Goal: Navigation & Orientation: Understand site structure

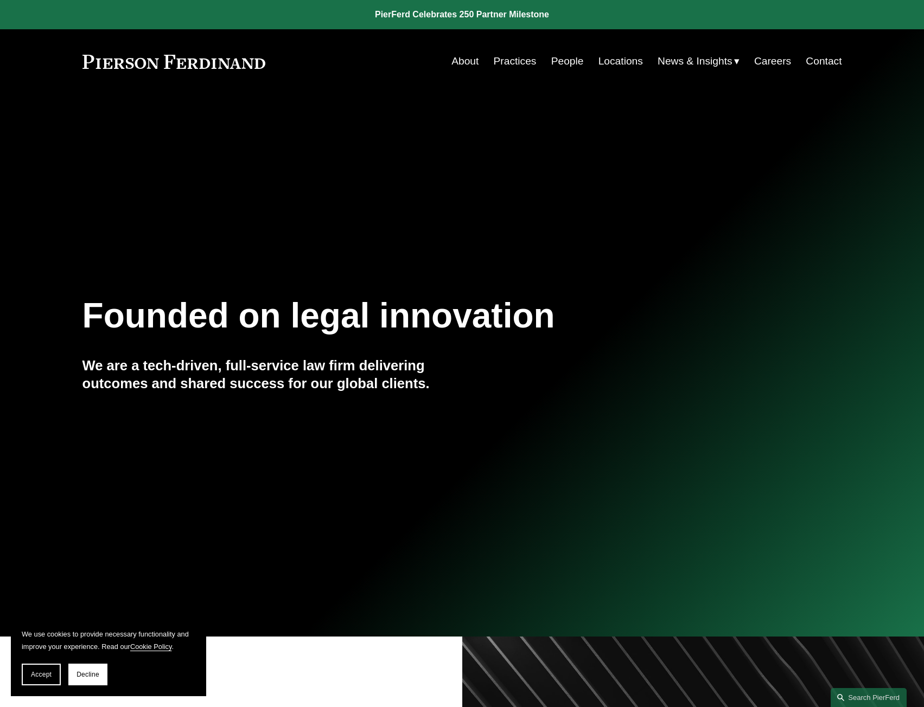
click at [521, 61] on link "Practices" at bounding box center [515, 61] width 43 height 21
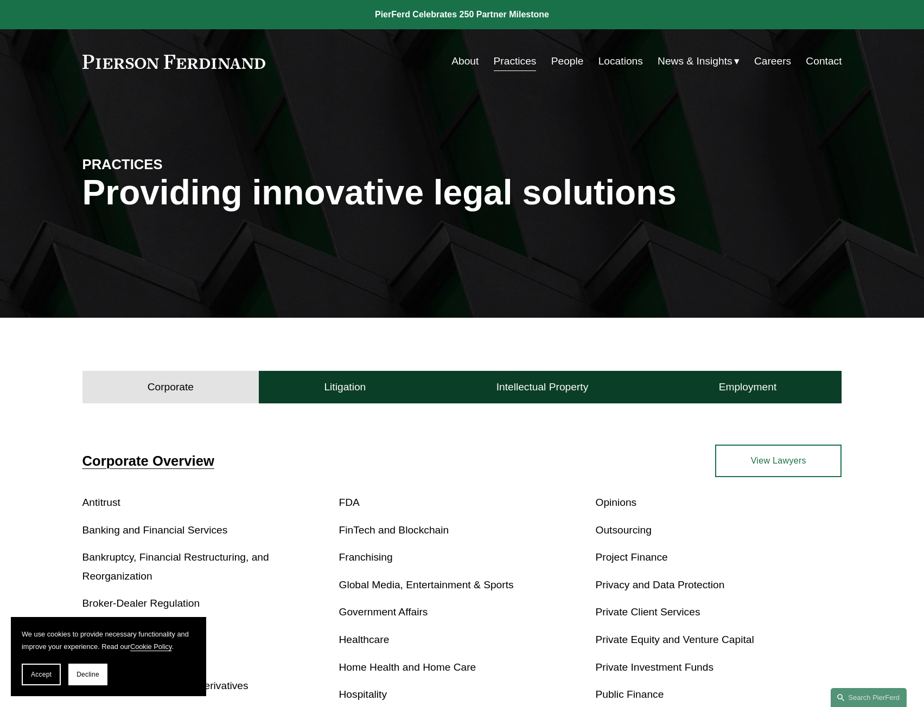
click at [564, 61] on link "People" at bounding box center [567, 61] width 33 height 21
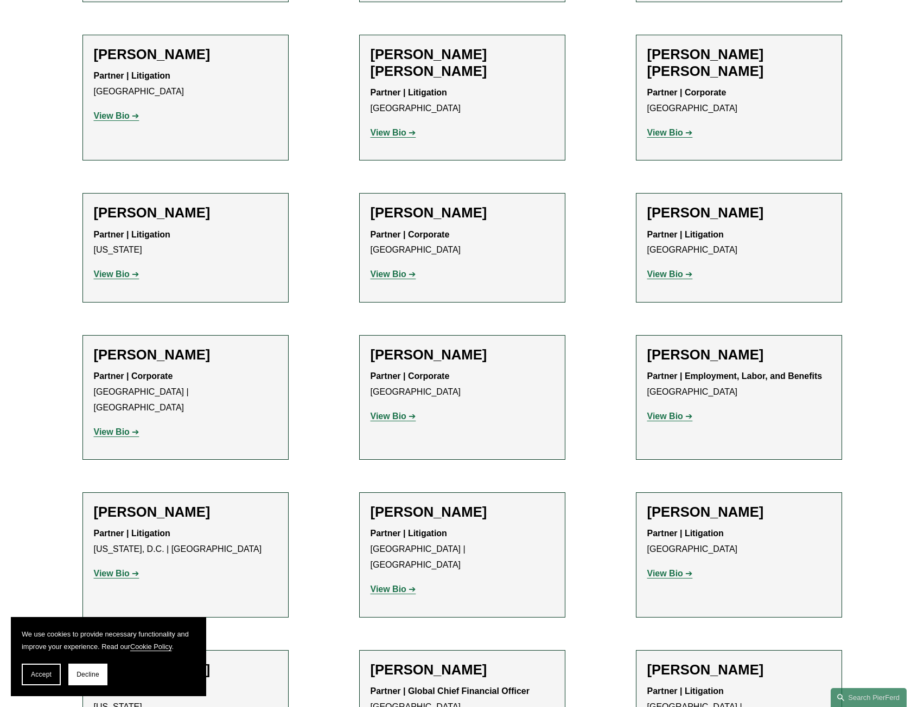
scroll to position [7864, 0]
